Goal: Navigation & Orientation: Find specific page/section

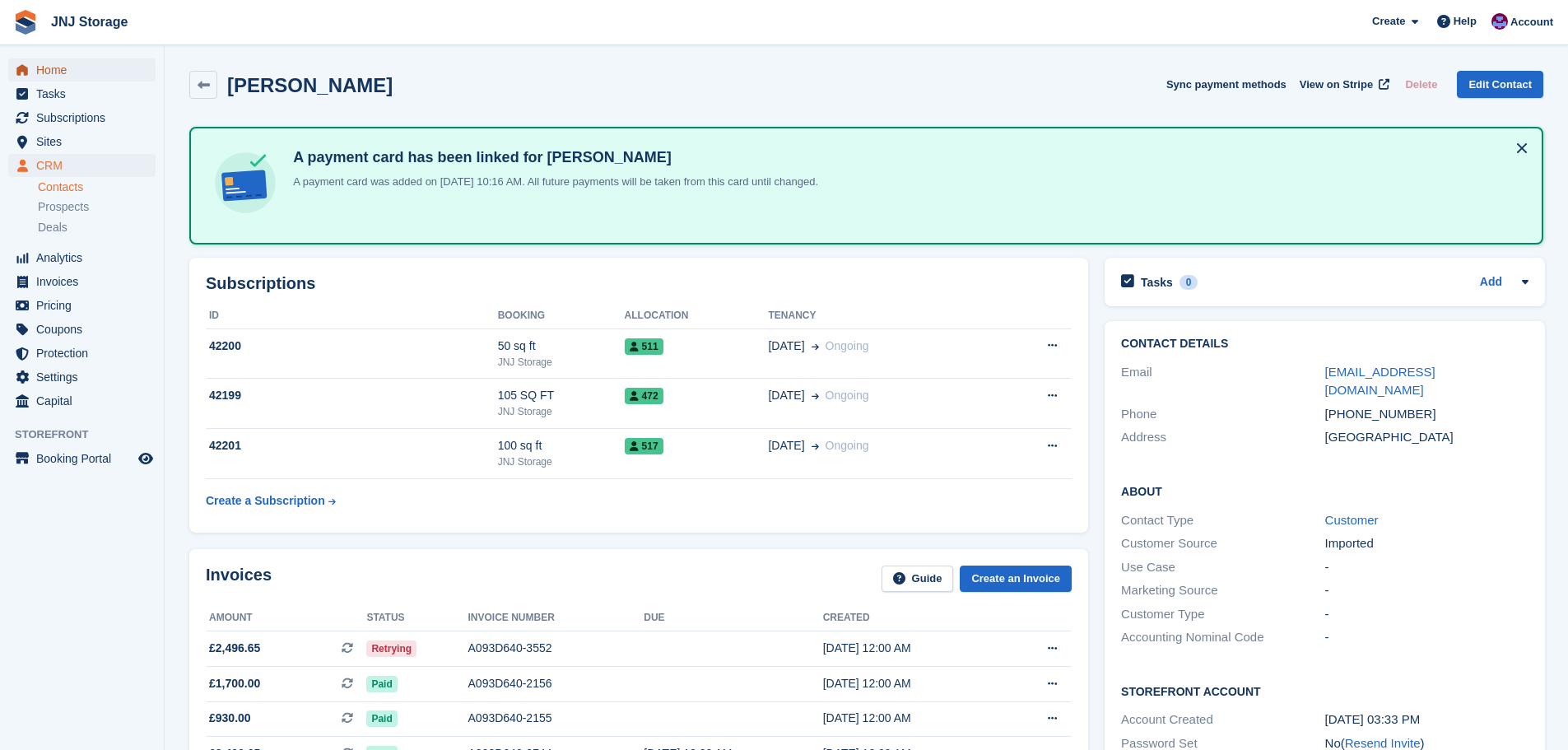
click at [75, 71] on span "Home" at bounding box center [85, 69] width 98 height 23
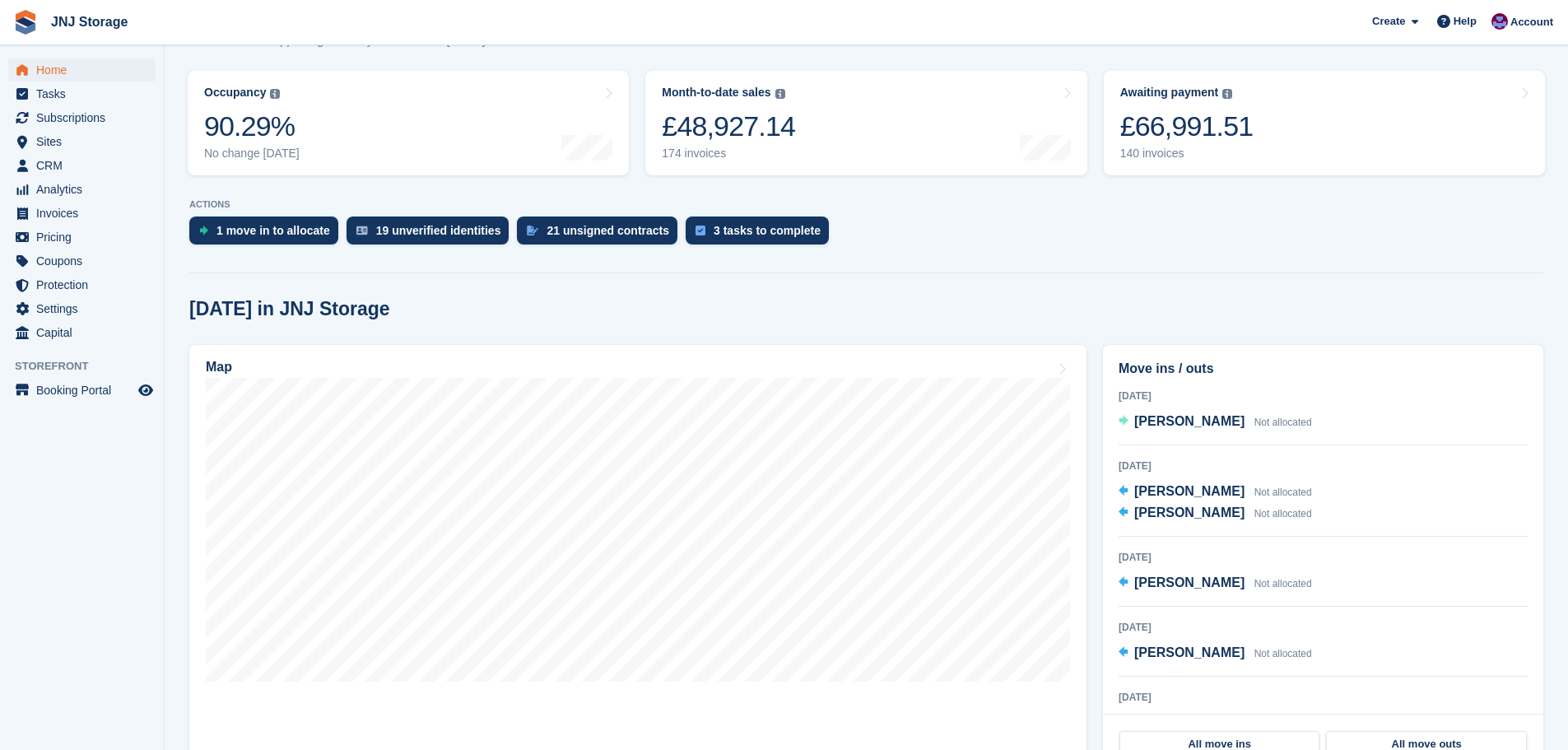
scroll to position [329, 0]
